Goal: Task Accomplishment & Management: Use online tool/utility

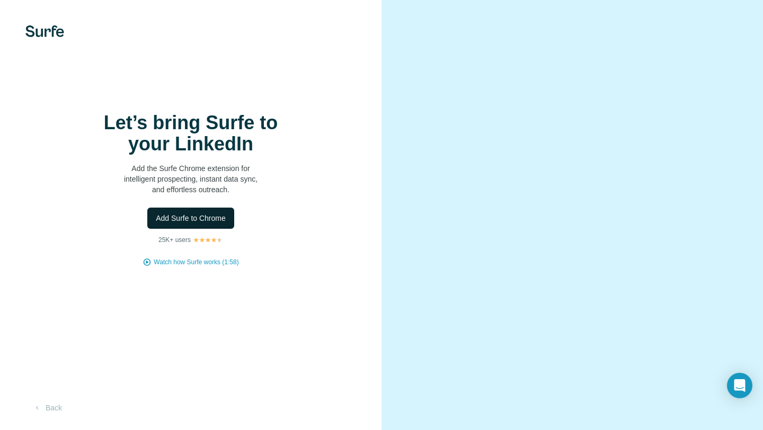
click at [210, 217] on span "Add Surfe to Chrome" at bounding box center [191, 218] width 70 height 11
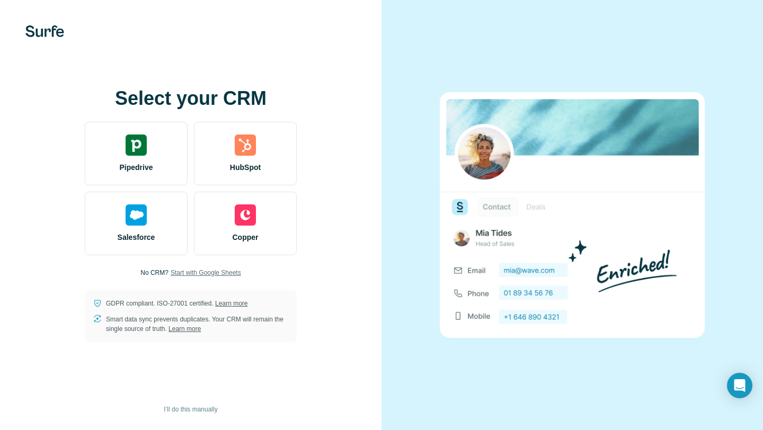
click at [187, 273] on span "Start with Google Sheets" at bounding box center [206, 273] width 70 height 10
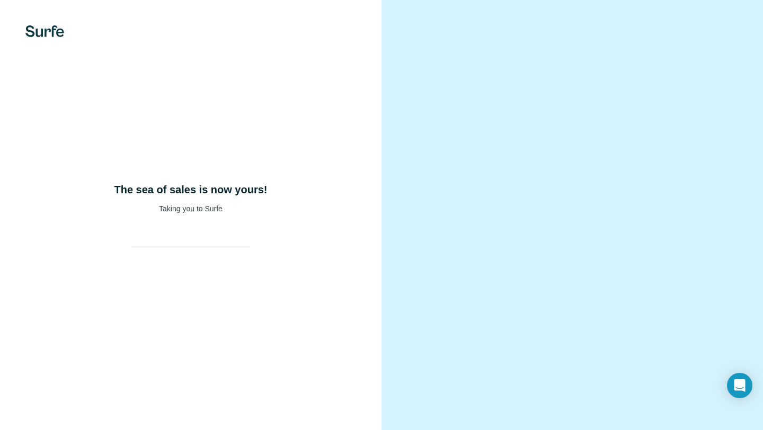
click at [495, 135] on video at bounding box center [572, 215] width 322 height 161
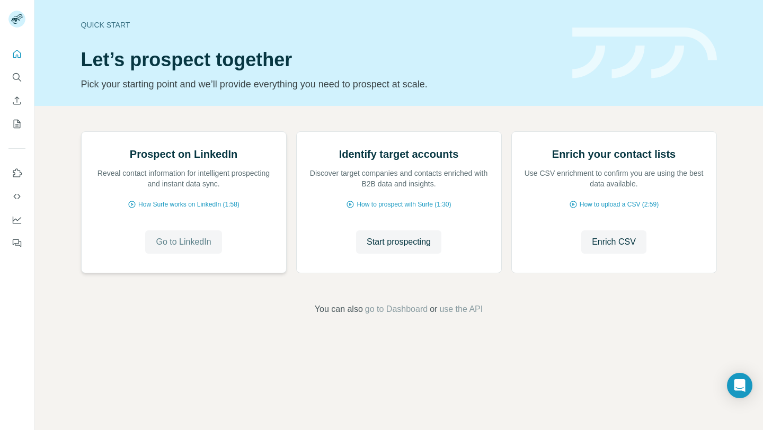
click at [191, 249] on span "Go to LinkedIn" at bounding box center [183, 242] width 55 height 13
